Goal: Find specific page/section: Find specific page/section

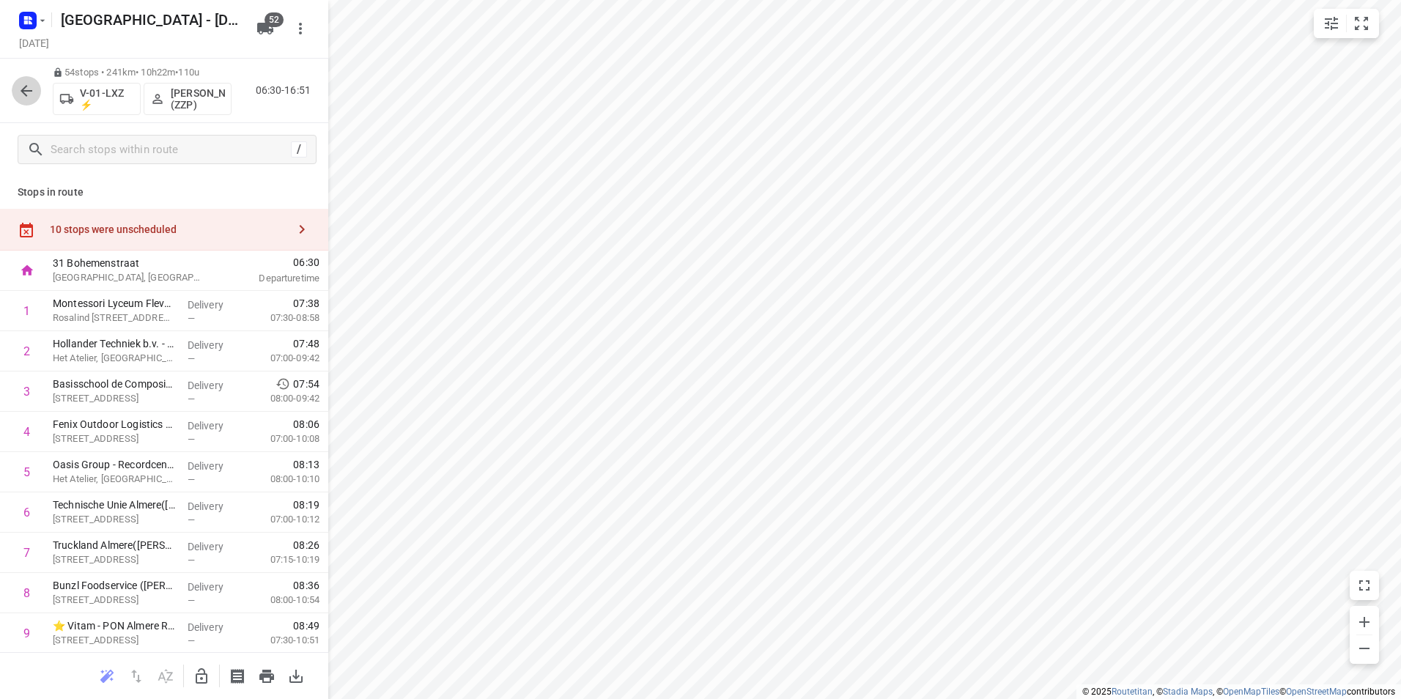
click at [23, 87] on icon "button" at bounding box center [27, 91] width 18 height 18
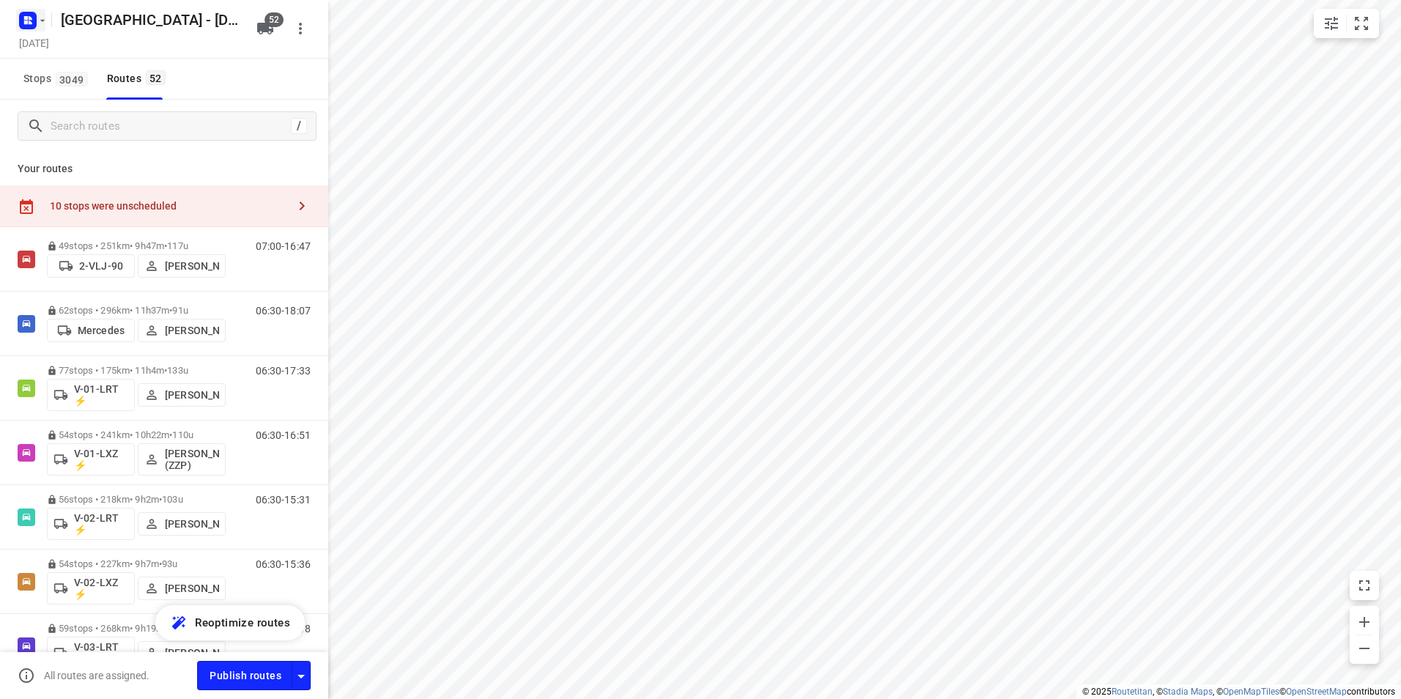
click at [26, 21] on icon "button" at bounding box center [26, 23] width 4 height 4
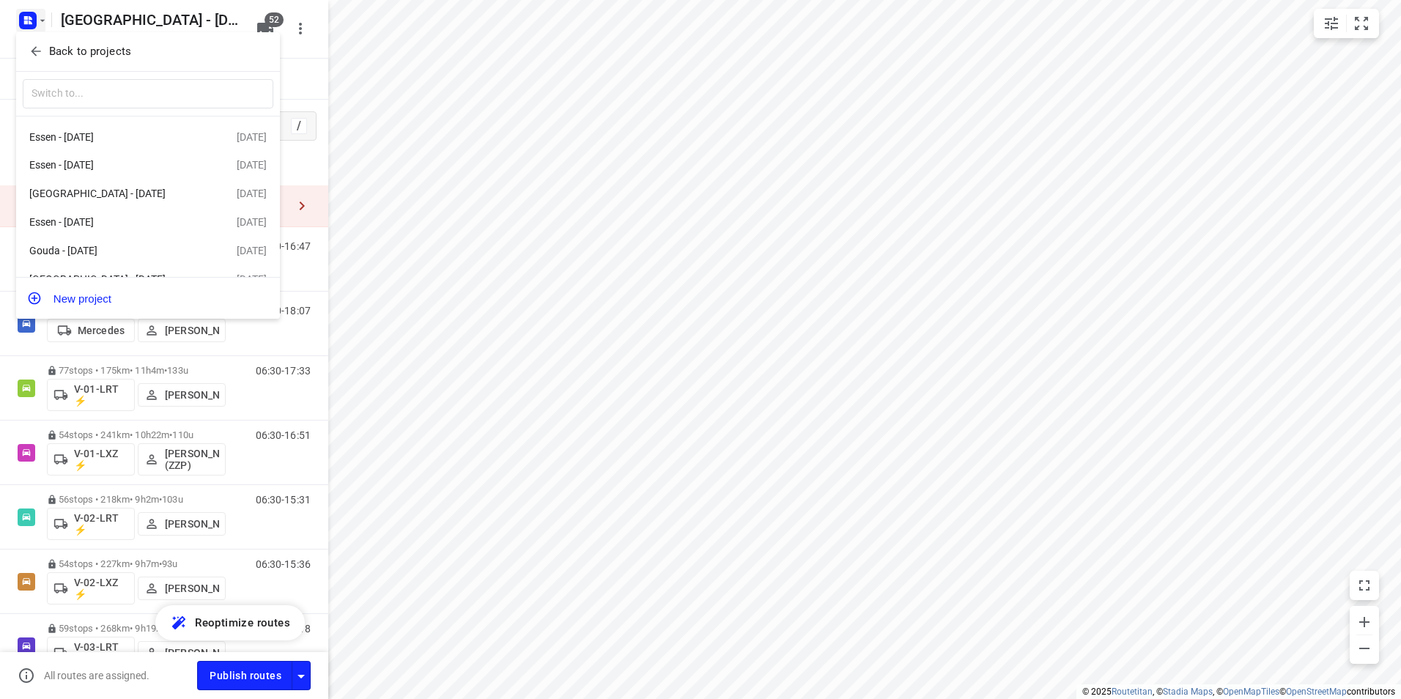
click at [81, 51] on p "Back to projects" at bounding box center [90, 51] width 82 height 17
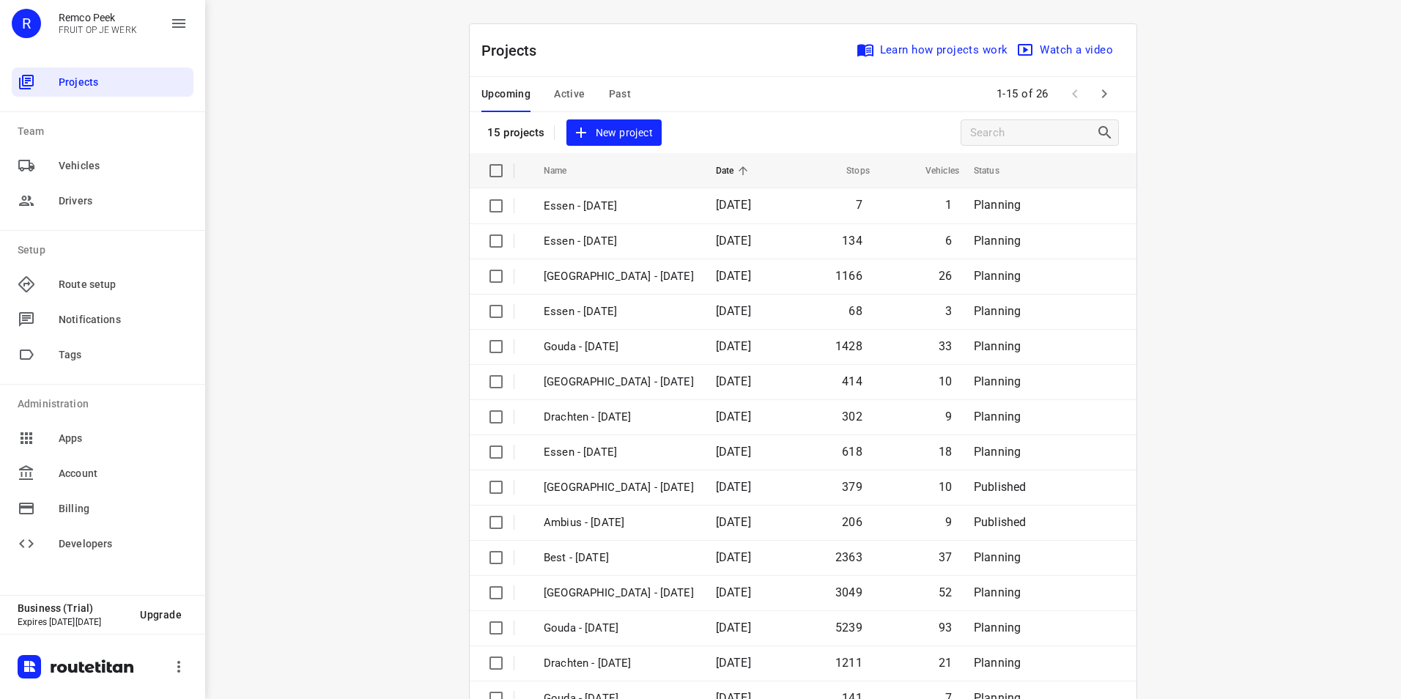
click at [563, 99] on span "Active" at bounding box center [569, 94] width 31 height 18
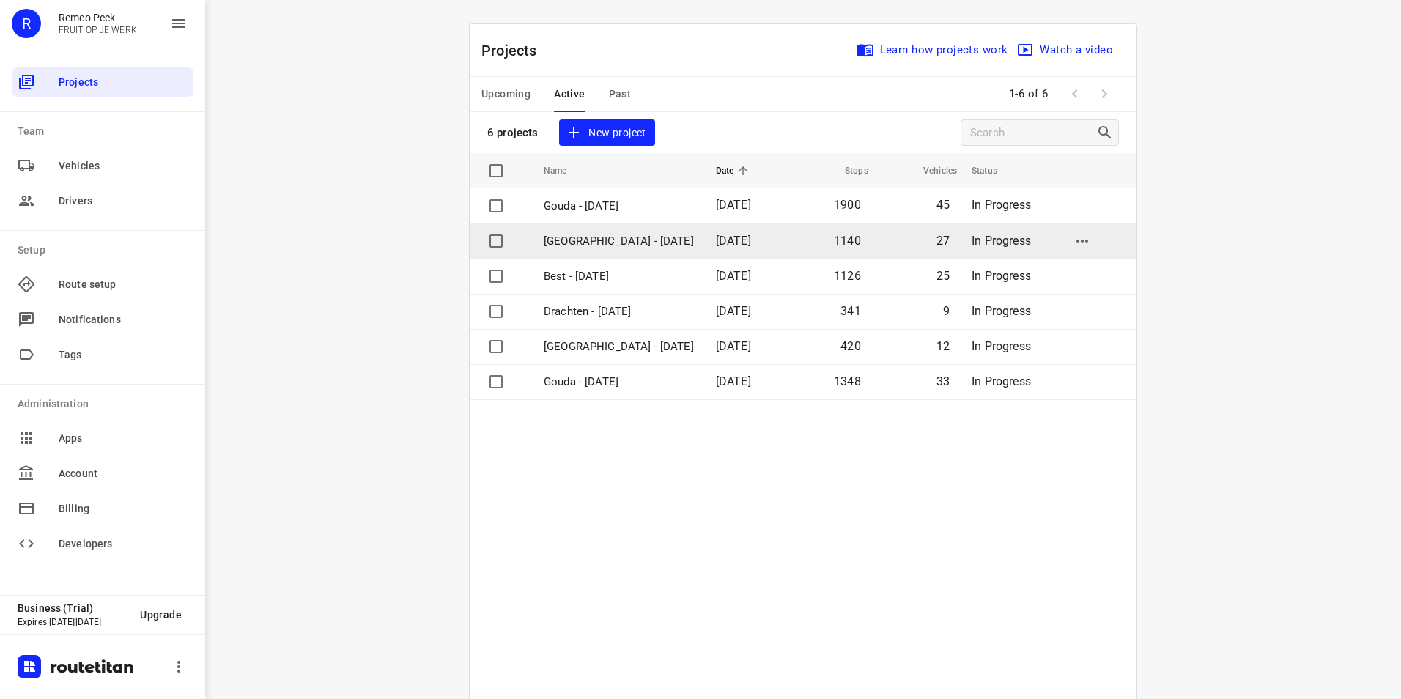
click at [600, 236] on p "[GEOGRAPHIC_DATA] - [DATE]" at bounding box center [619, 241] width 150 height 17
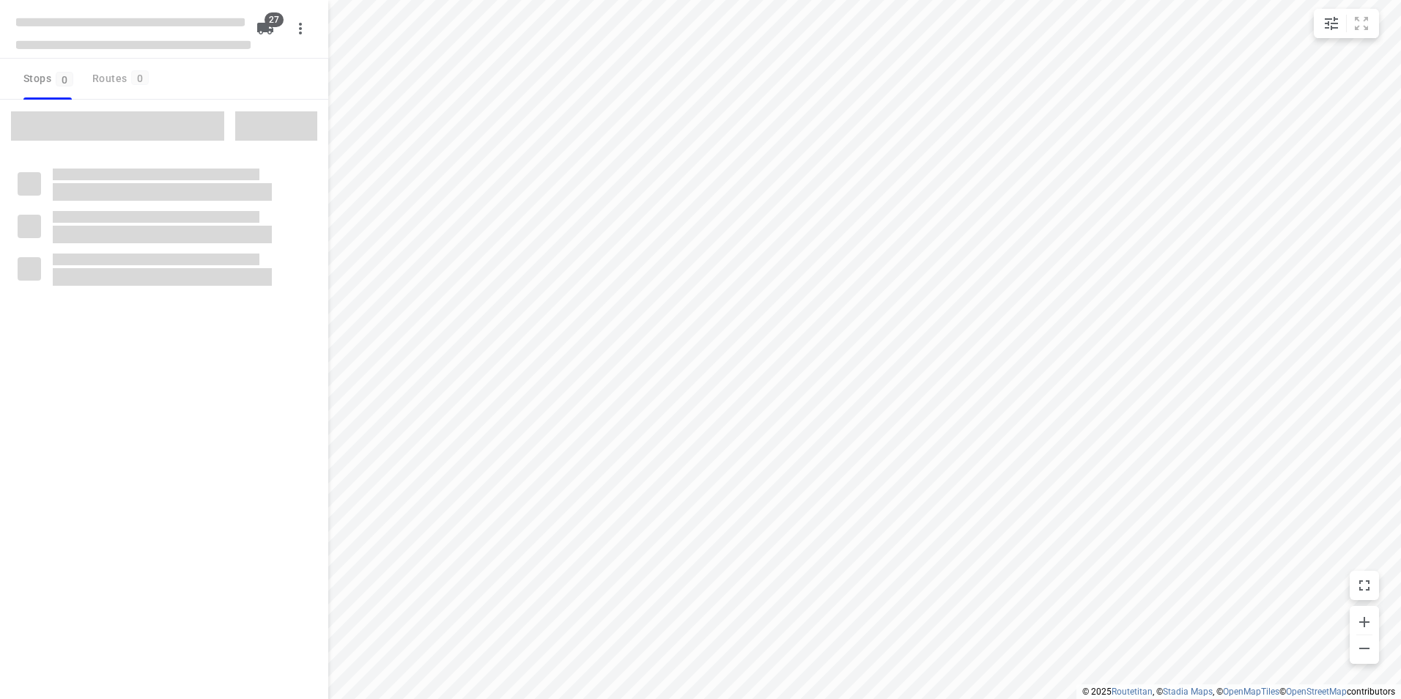
checkbox input "true"
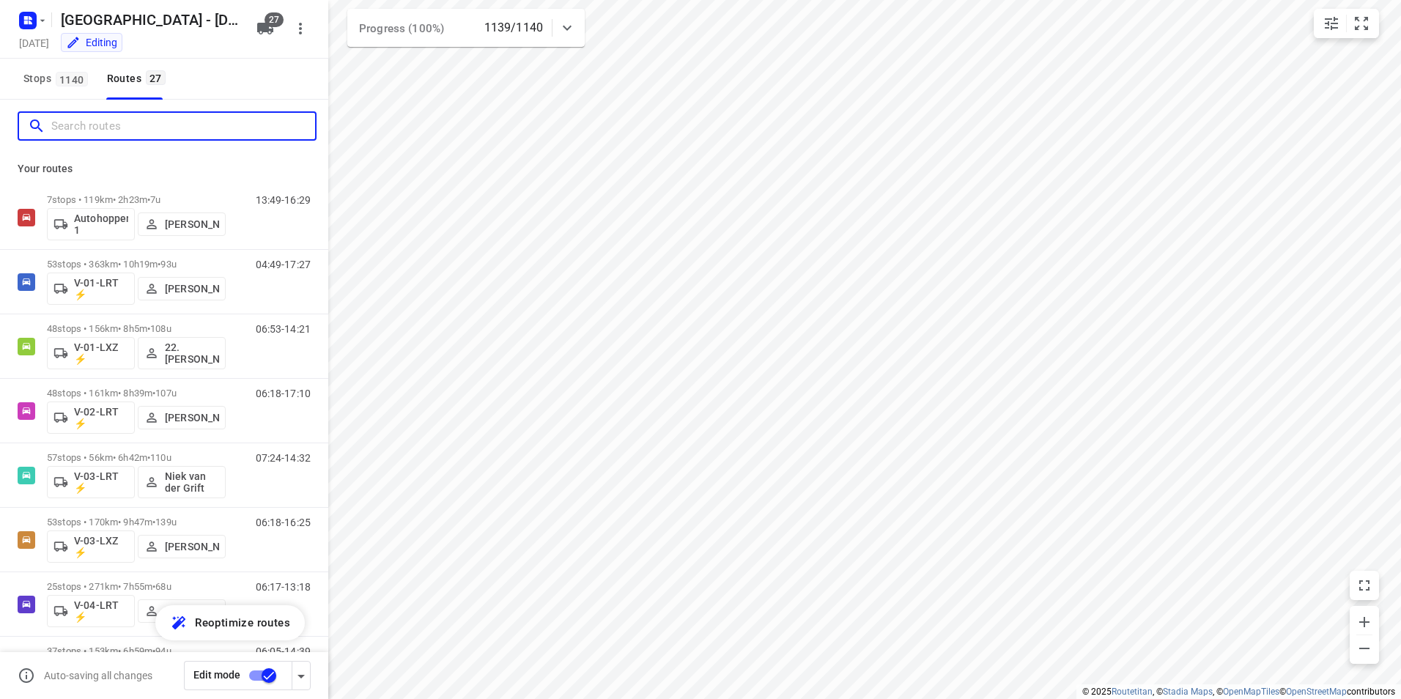
click at [99, 128] on input "Search routes" at bounding box center [183, 126] width 264 height 23
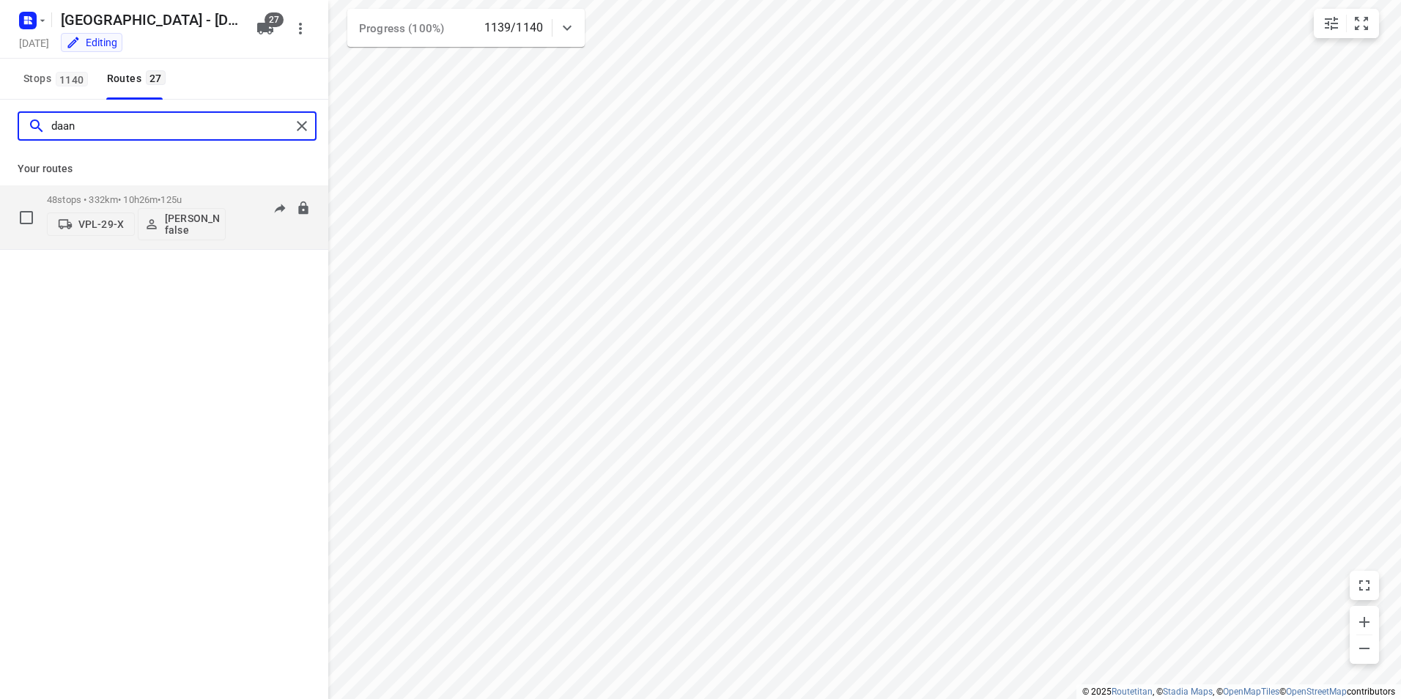
type input "daan"
click at [197, 197] on p "48 stops • 332km • 10h26m • 125u" at bounding box center [136, 199] width 179 height 11
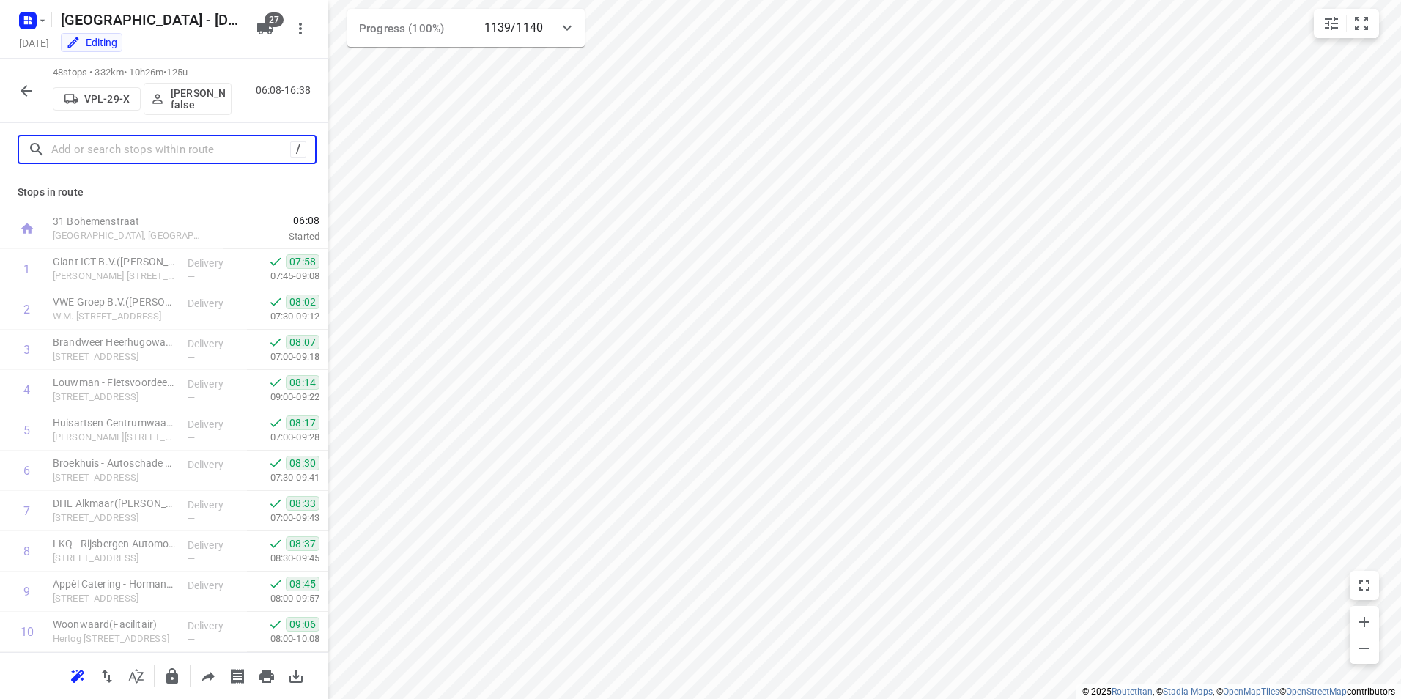
click at [143, 158] on input "text" at bounding box center [170, 149] width 239 height 23
click at [33, 95] on icon "button" at bounding box center [27, 91] width 18 height 18
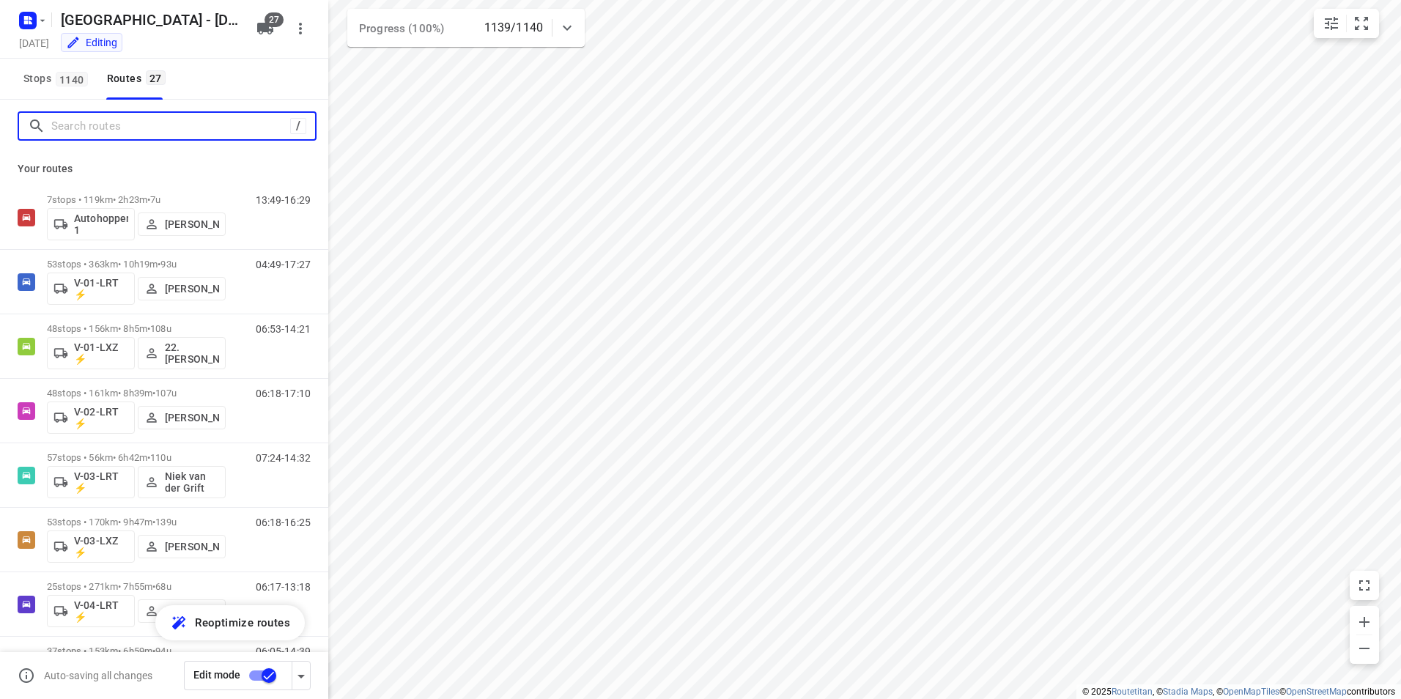
click at [101, 130] on input "Search routes" at bounding box center [170, 126] width 239 height 23
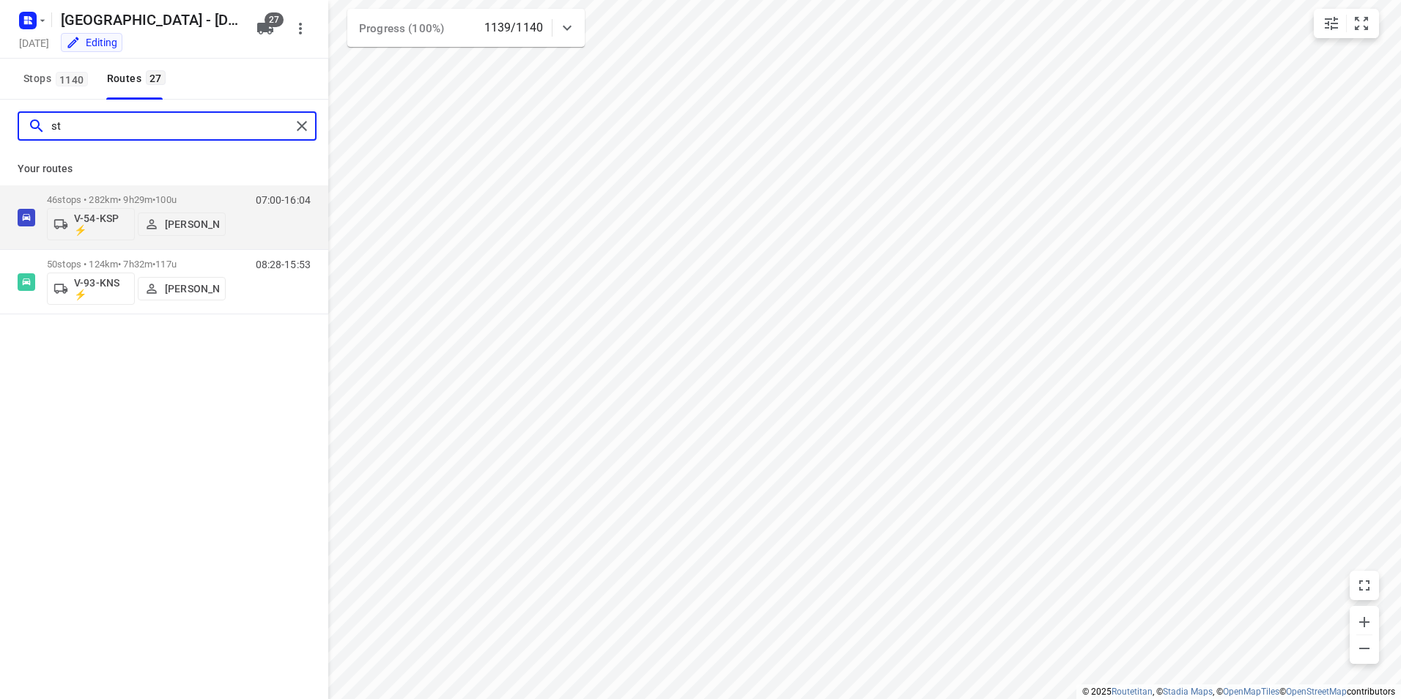
type input "s"
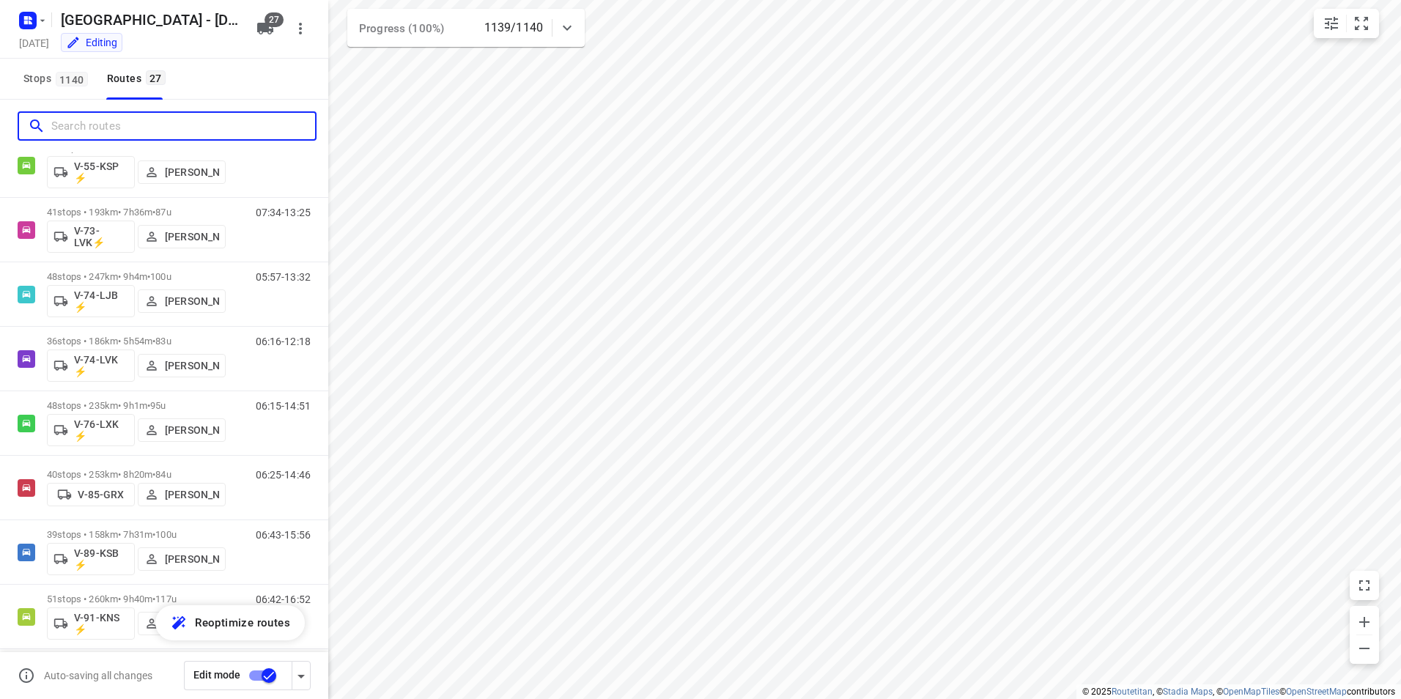
scroll to position [1288, 0]
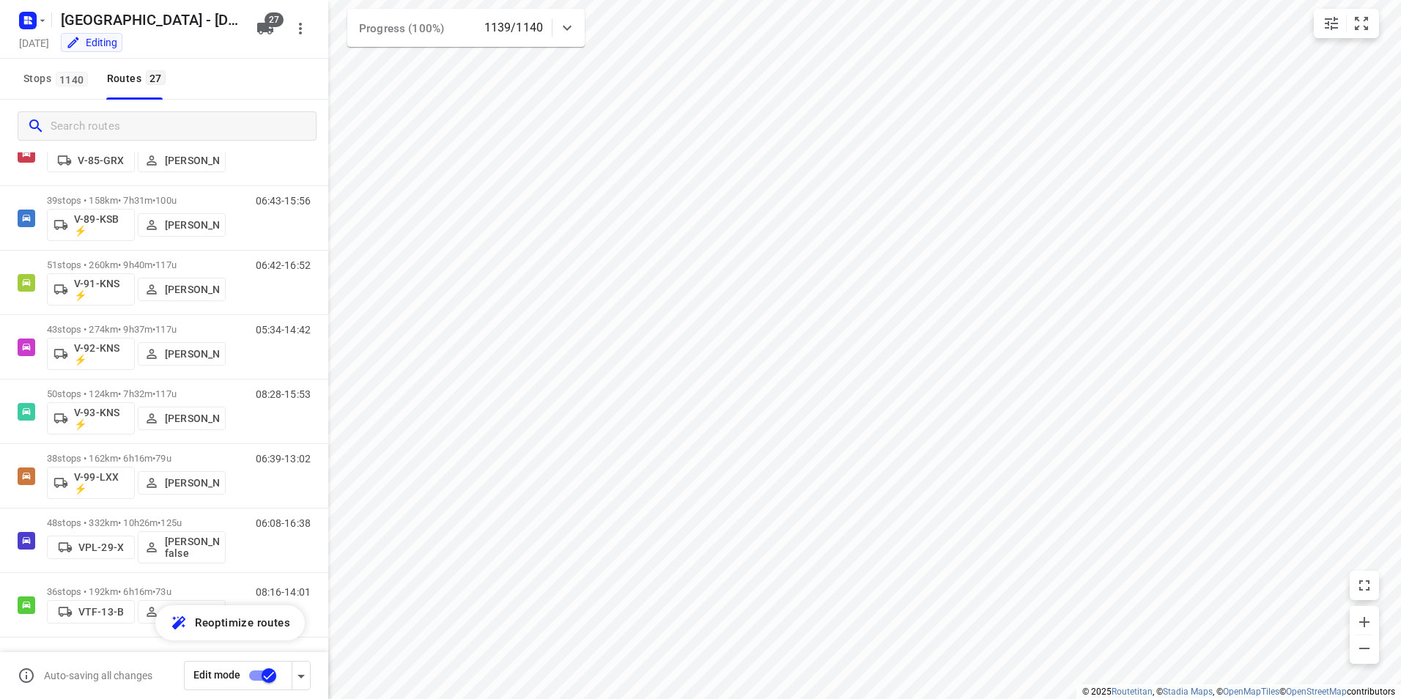
click at [267, 84] on div "Stops 1140 Routes 27" at bounding box center [164, 79] width 328 height 41
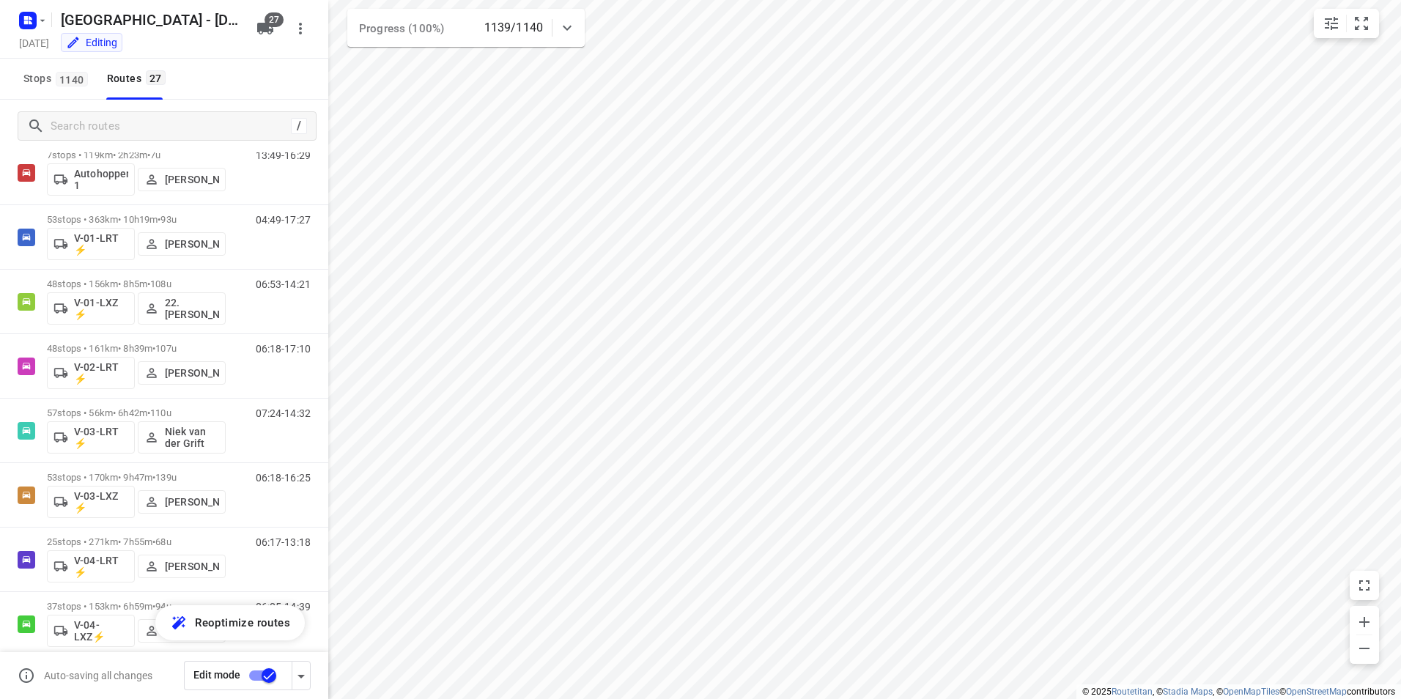
scroll to position [0, 0]
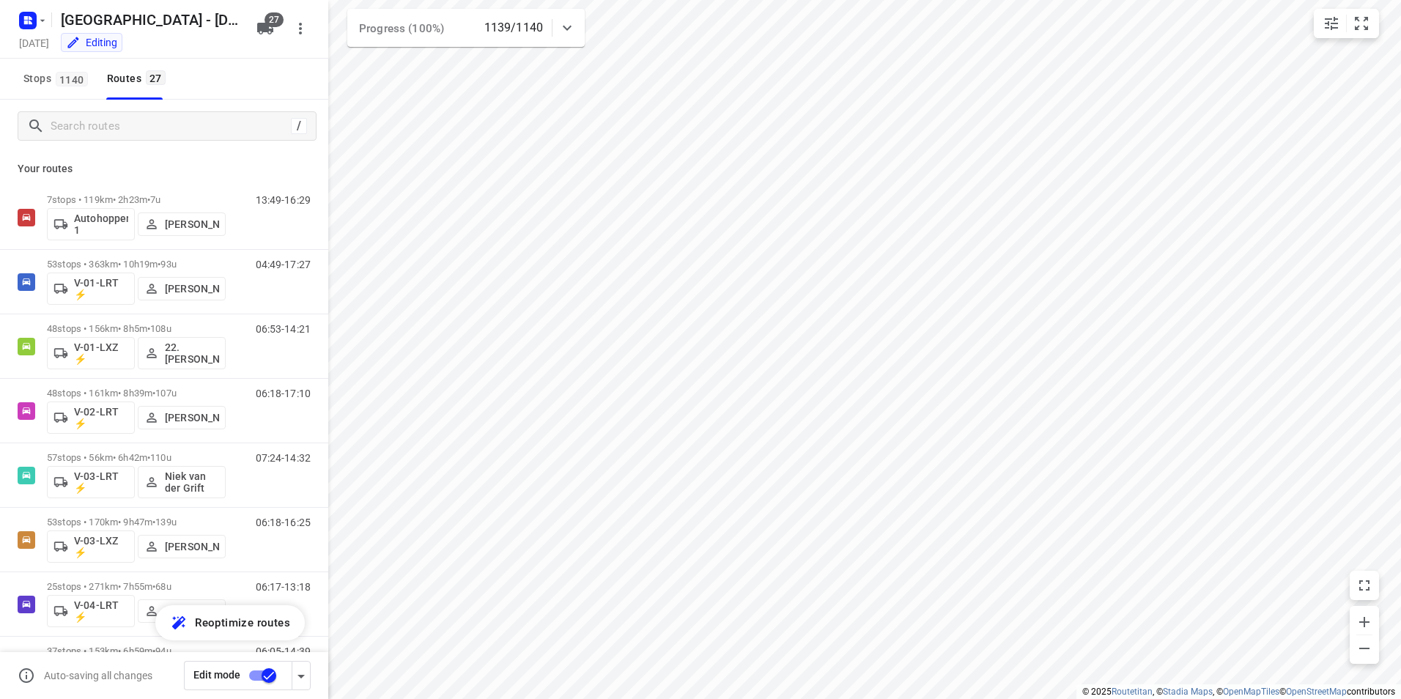
click at [276, 80] on div "Stops 1140 Routes 27" at bounding box center [164, 79] width 328 height 41
drag, startPoint x: 261, startPoint y: 81, endPoint x: 284, endPoint y: 43, distance: 43.7
click at [262, 81] on div "Stops 1140 Routes 27" at bounding box center [164, 79] width 328 height 41
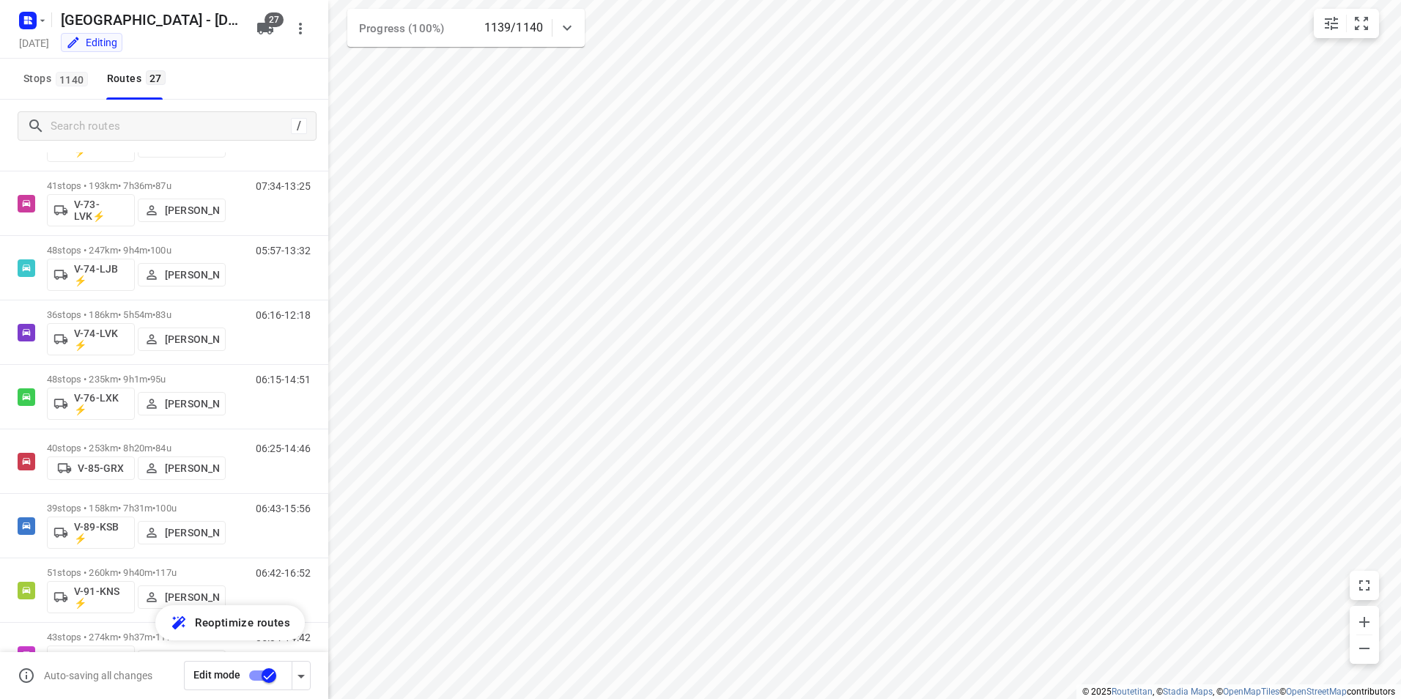
scroll to position [1288, 0]
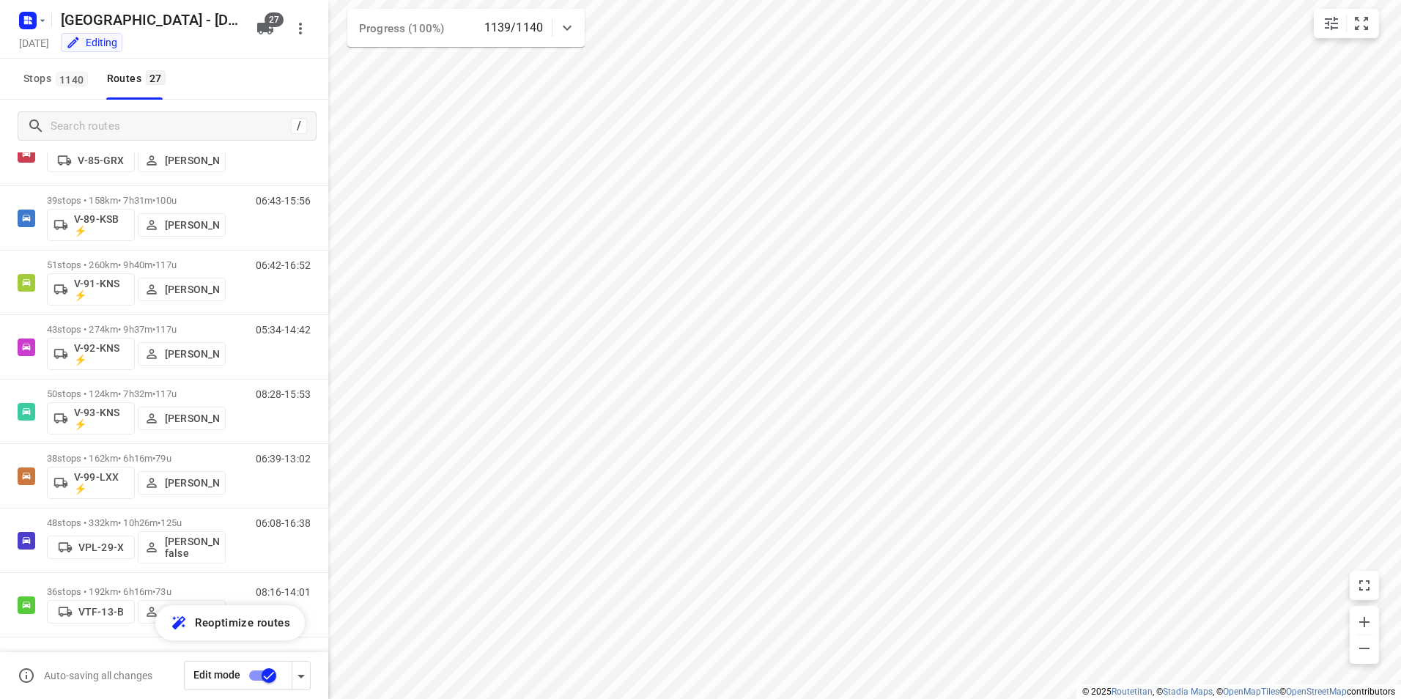
click at [218, 75] on div "Stops 1140 Routes 27" at bounding box center [164, 79] width 328 height 41
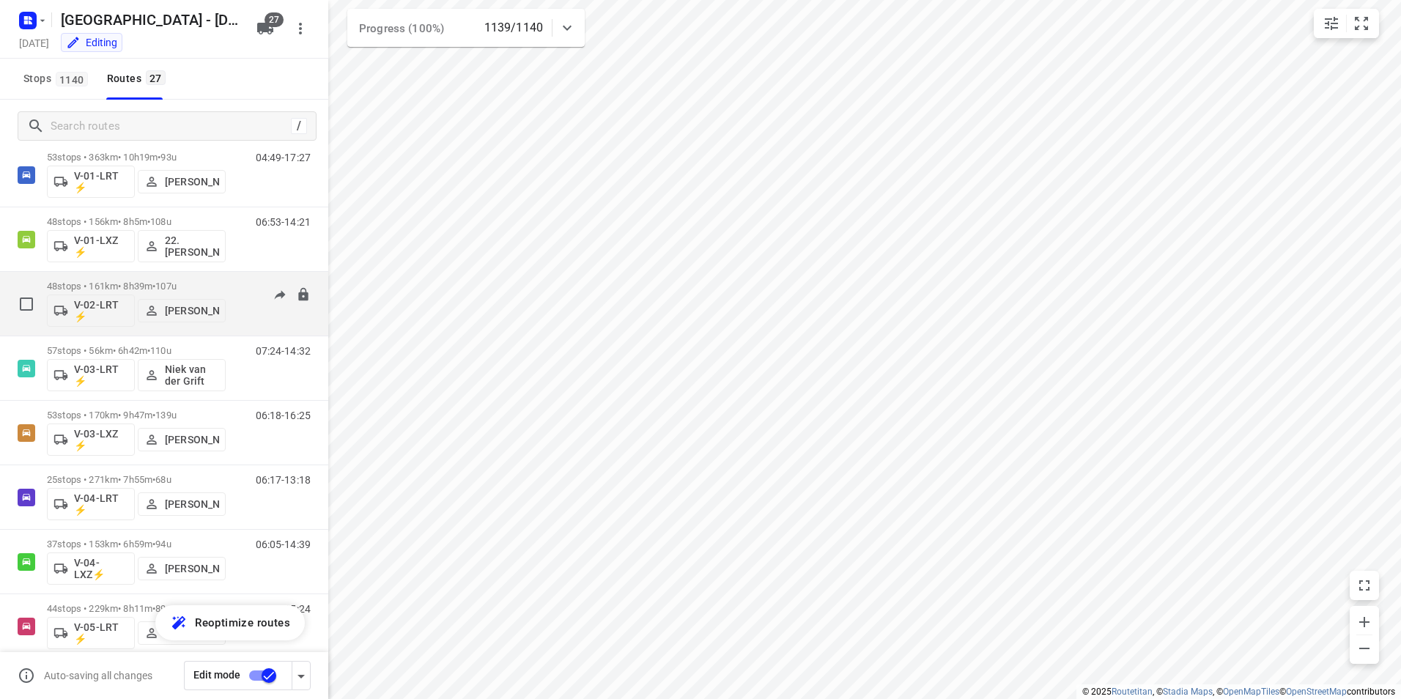
scroll to position [0, 0]
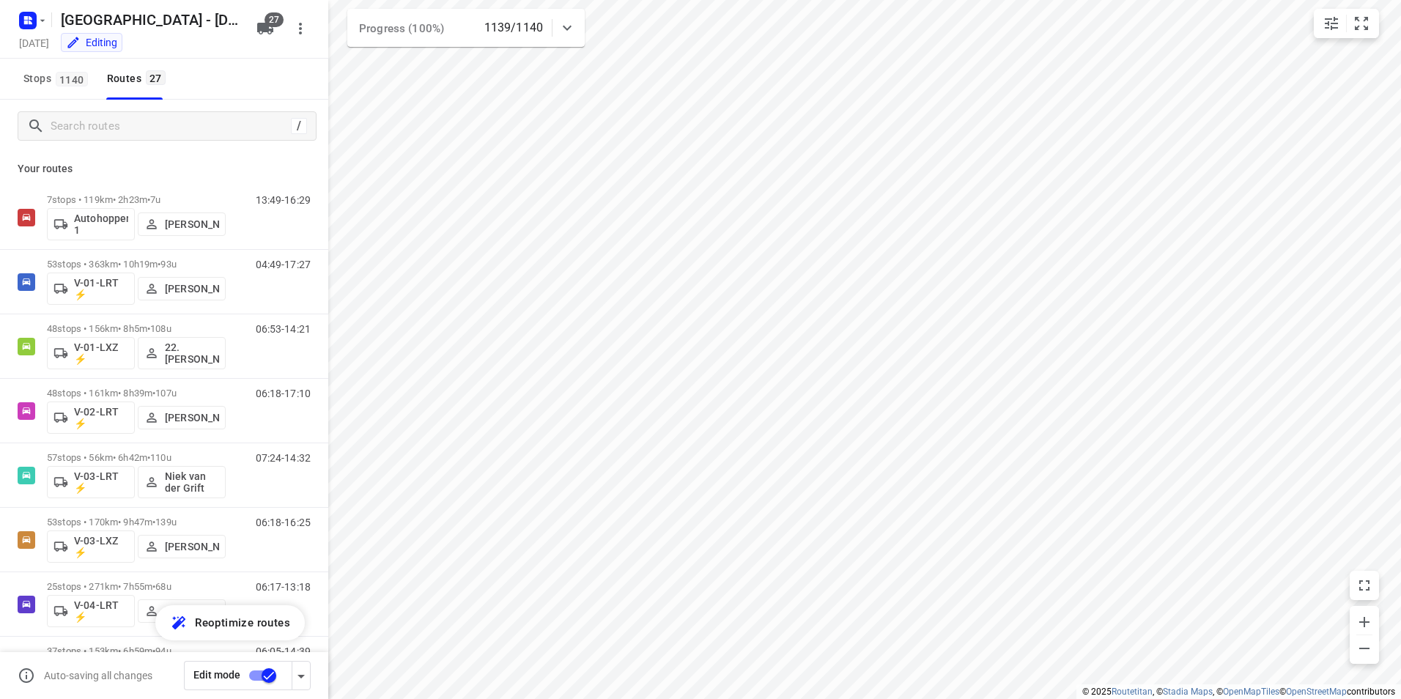
click at [247, 77] on div "Stops 1140 Routes 27" at bounding box center [164, 79] width 328 height 41
click at [263, 76] on div "Stops 1140 Routes 27" at bounding box center [164, 79] width 328 height 41
click at [213, 91] on div "Stops 1140 Routes 27" at bounding box center [164, 79] width 328 height 41
click at [246, 81] on div "Stops 1140 Routes 27" at bounding box center [164, 79] width 328 height 41
click at [116, 116] on input "Search routes" at bounding box center [168, 126] width 234 height 23
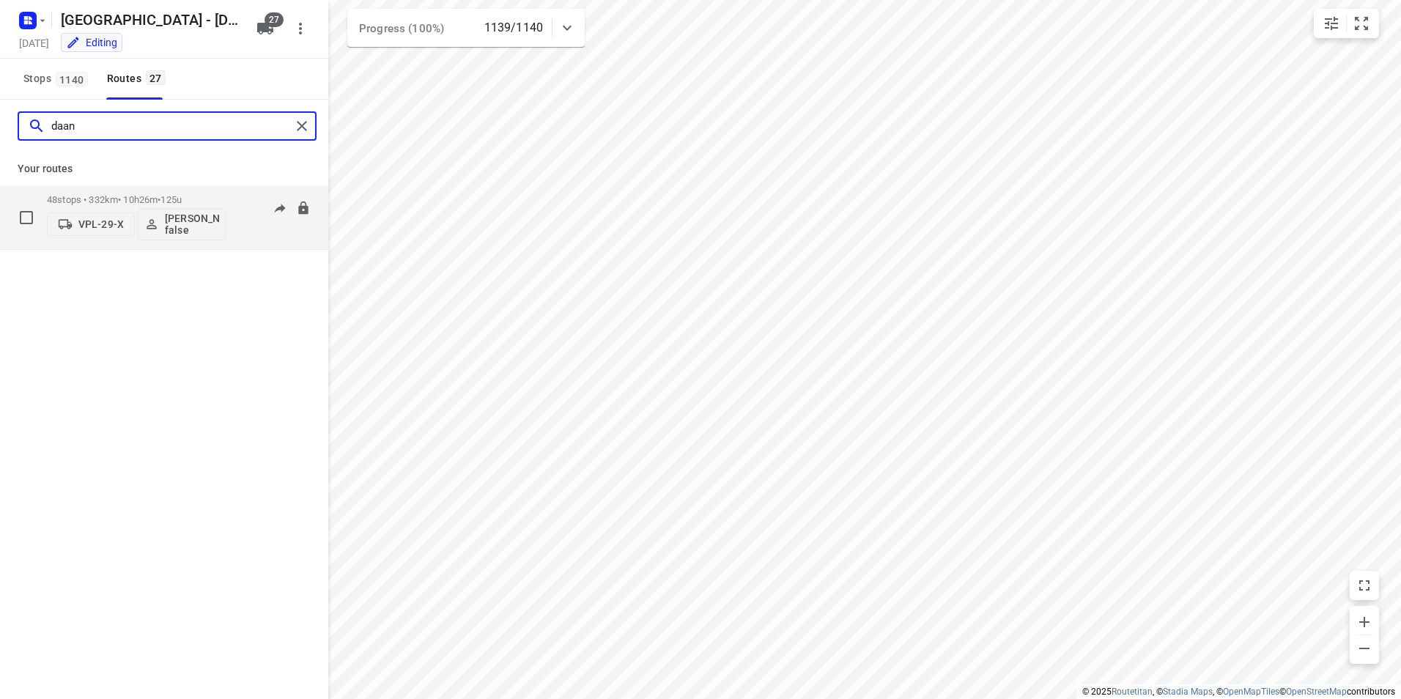
type input "daan"
click at [233, 206] on div "48 stops • 332km • 10h26m • 125u VPL-29-X [PERSON_NAME] false 06:08-16:38" at bounding box center [187, 217] width 281 height 61
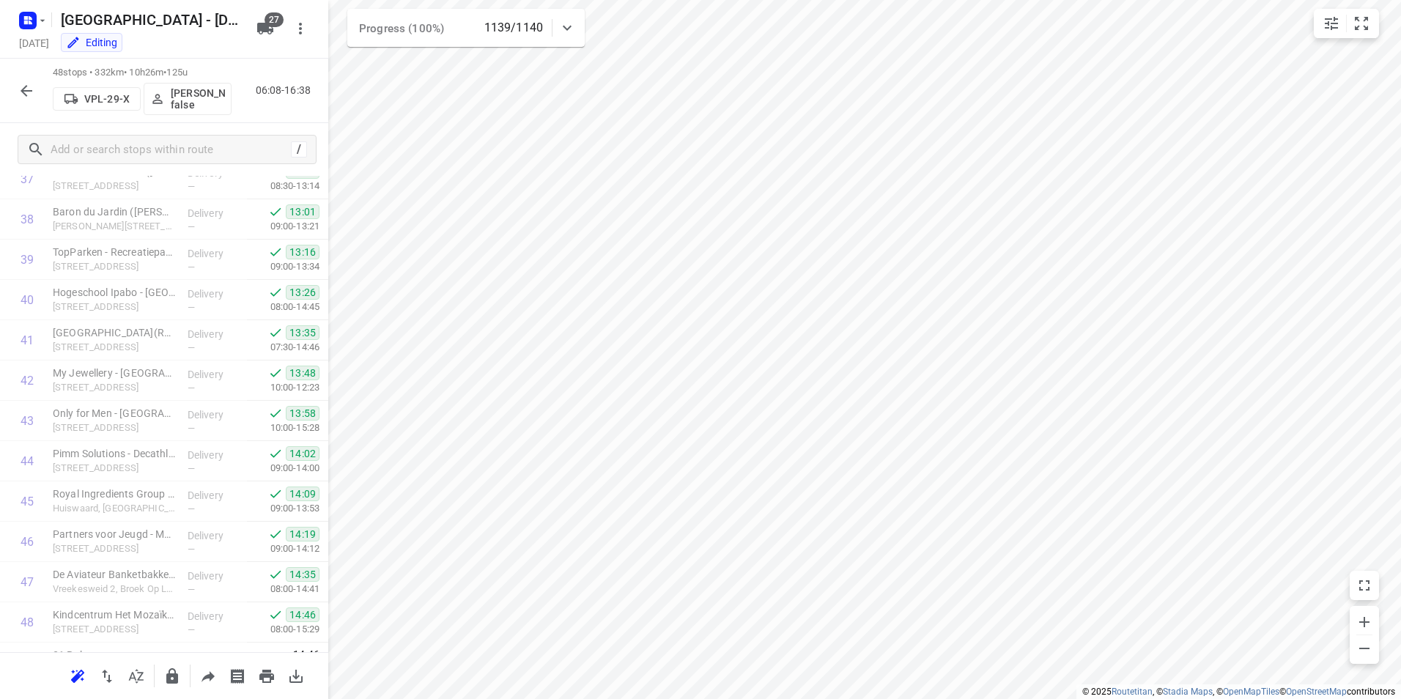
scroll to position [1571, 0]
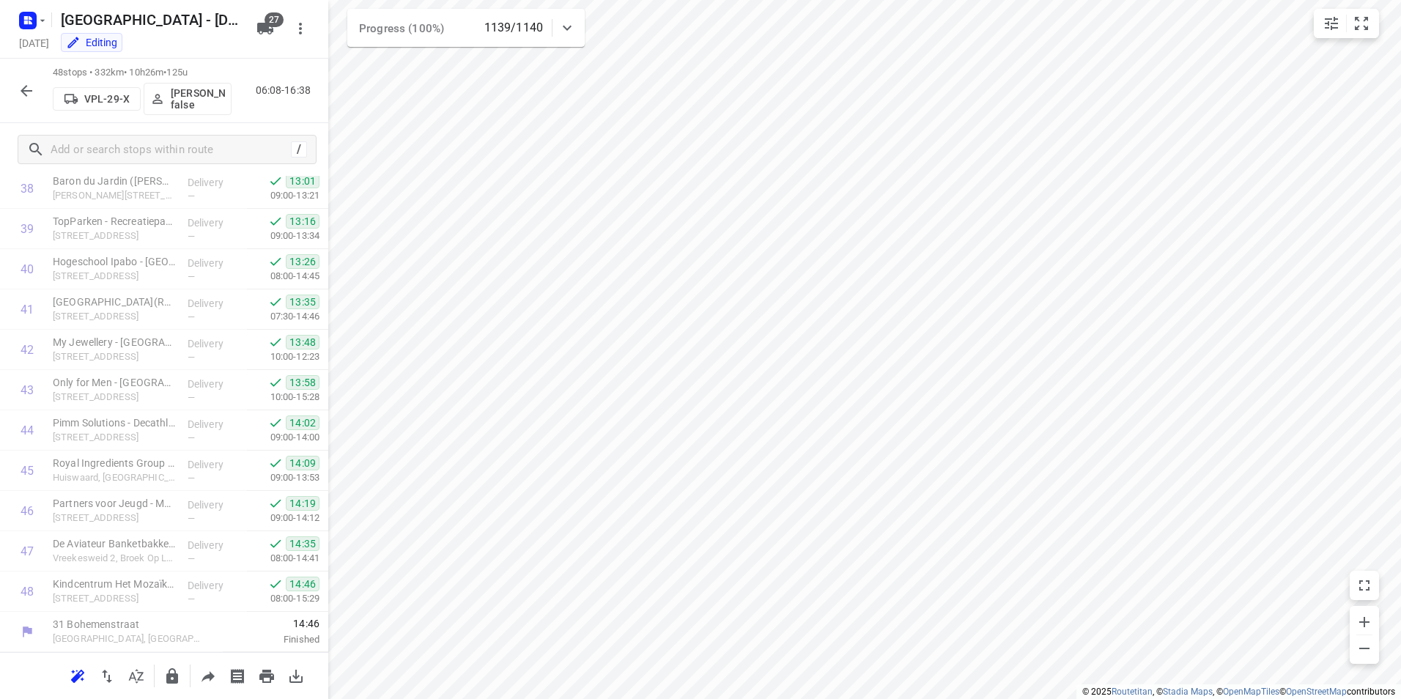
click at [28, 94] on icon "button" at bounding box center [27, 91] width 18 height 18
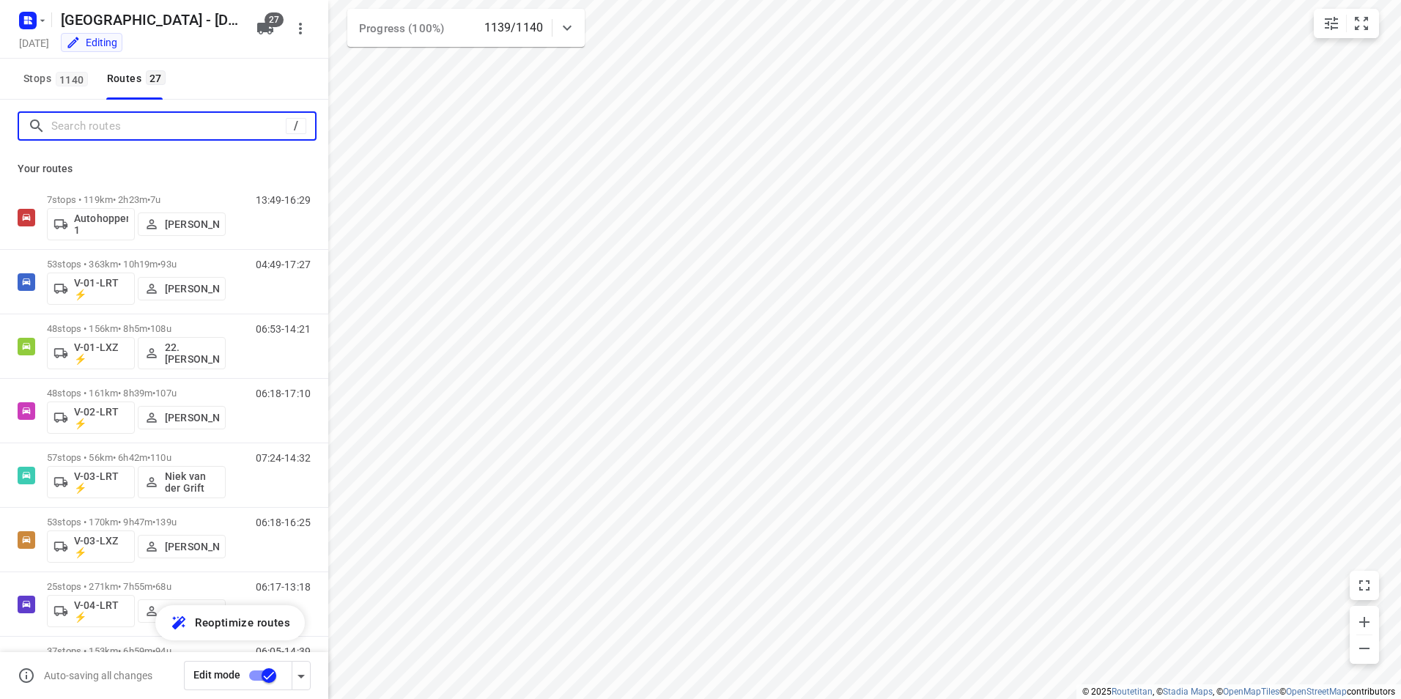
click at [92, 133] on input "Search routes" at bounding box center [168, 126] width 234 height 23
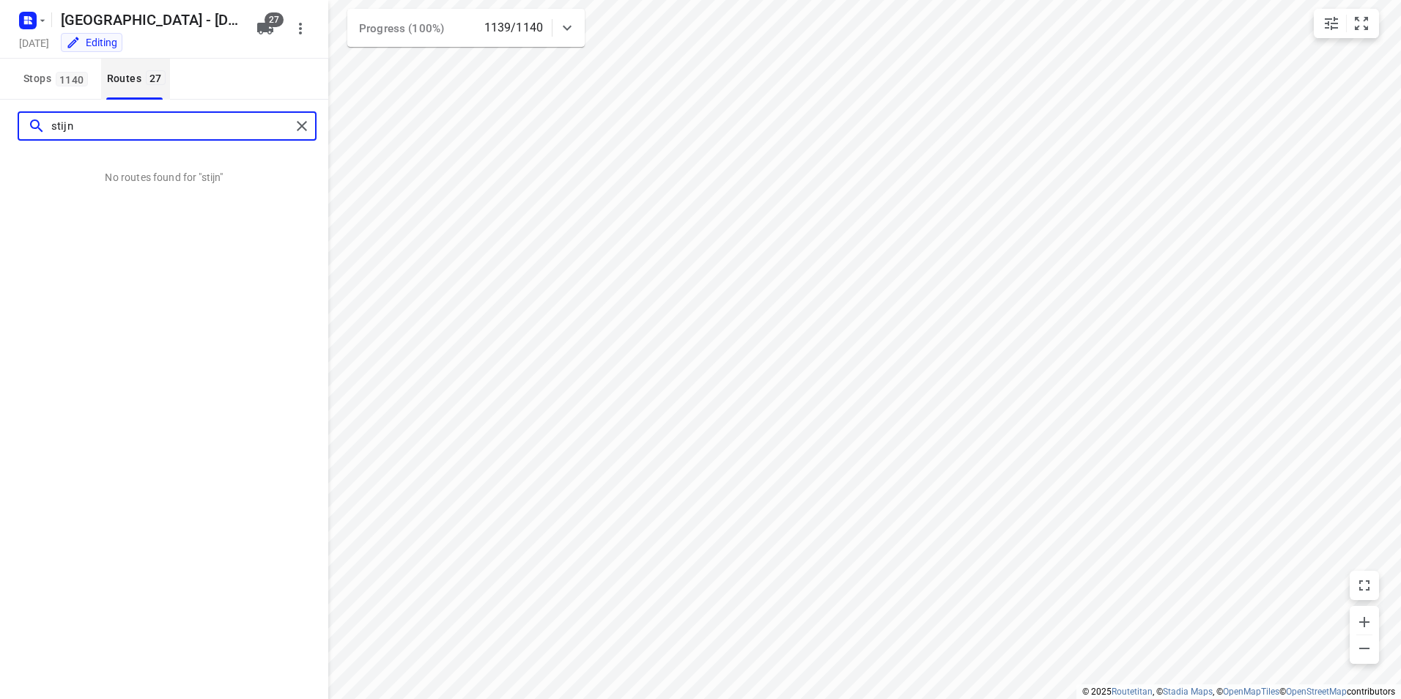
type input "stijn"
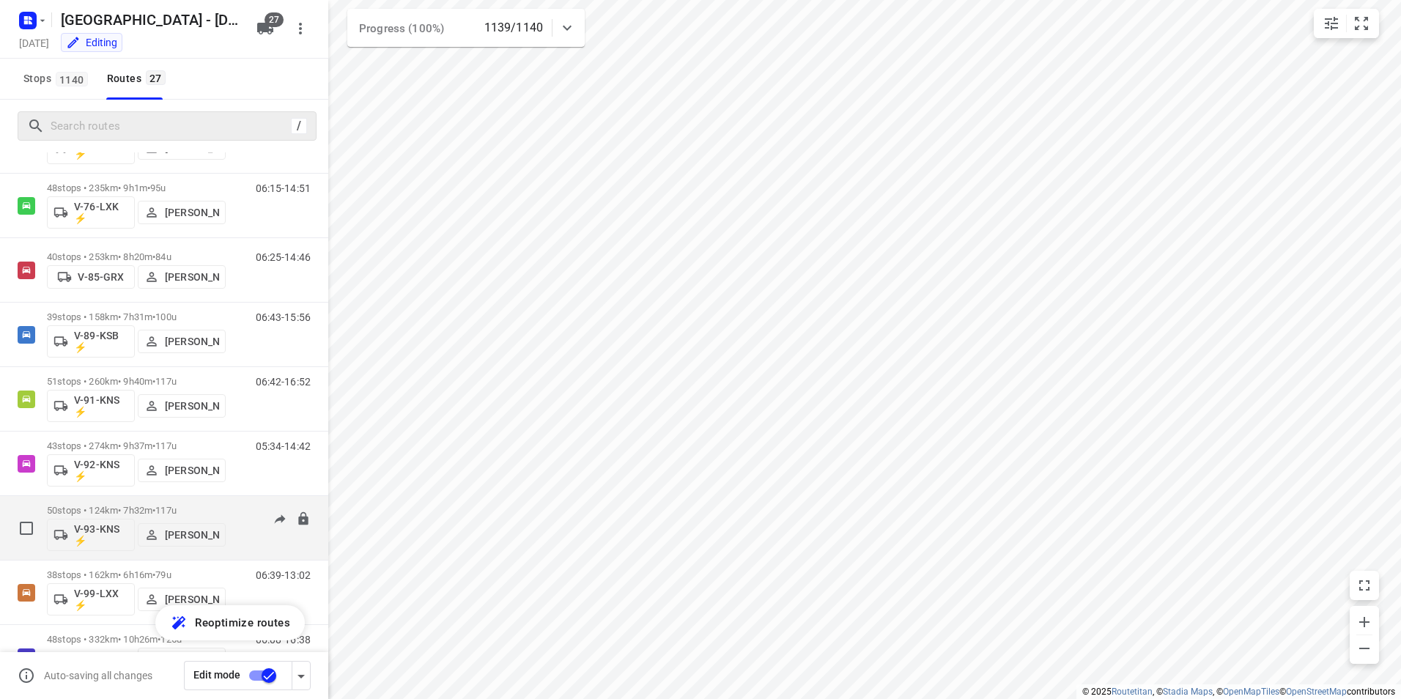
scroll to position [1288, 0]
